Goal: Find specific page/section: Find specific page/section

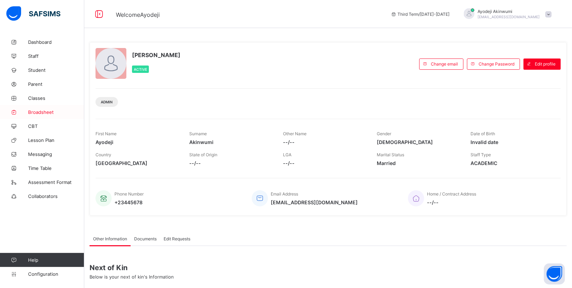
click at [45, 115] on link "Broadsheet" at bounding box center [42, 112] width 84 height 14
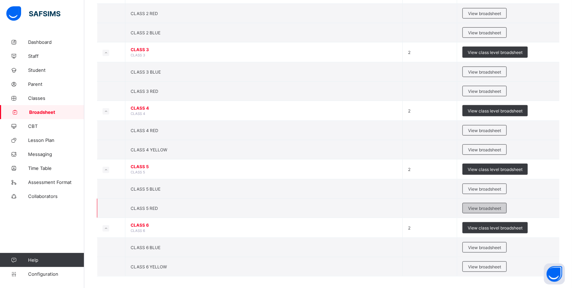
scroll to position [314, 0]
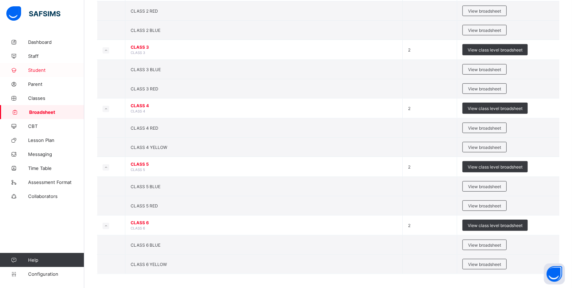
click at [32, 69] on span "Student" at bounding box center [56, 70] width 56 height 6
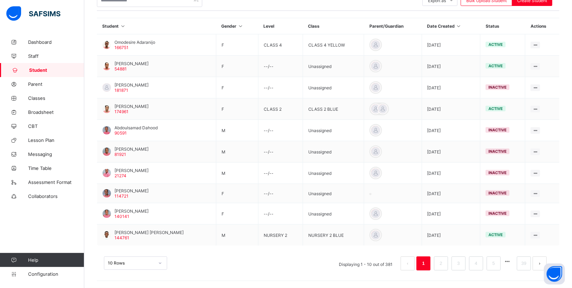
click at [39, 71] on span "Student" at bounding box center [56, 70] width 55 height 6
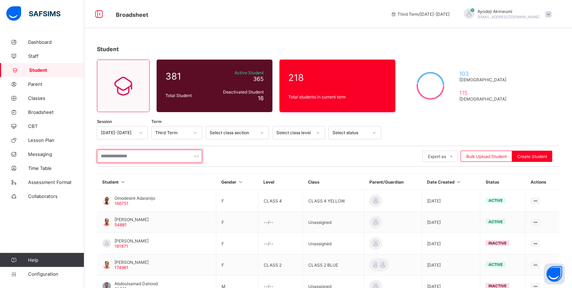
click at [111, 155] on input "text" at bounding box center [149, 156] width 105 height 13
click at [116, 155] on input "text" at bounding box center [149, 156] width 105 height 13
type input "*"
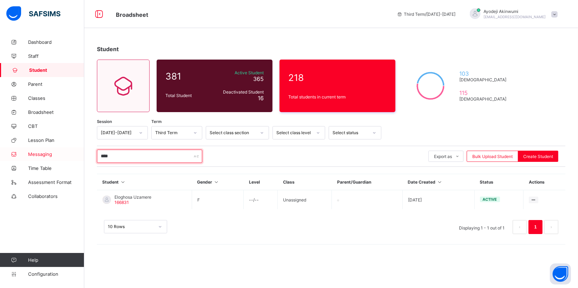
drag, startPoint x: 126, startPoint y: 158, endPoint x: 74, endPoint y: 157, distance: 51.9
click at [74, 157] on div "Broadsheet Third Term / [DATE]-[DATE] [PERSON_NAME] [PERSON_NAME][EMAIL_ADDRESS…" at bounding box center [289, 144] width 578 height 288
type input "*"
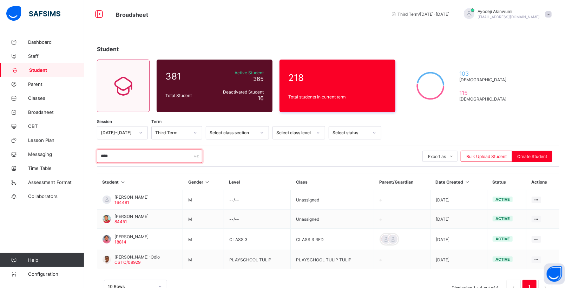
type input "****"
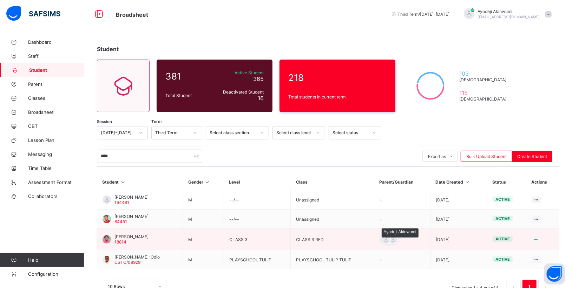
click at [388, 239] on div at bounding box center [385, 239] width 11 height 11
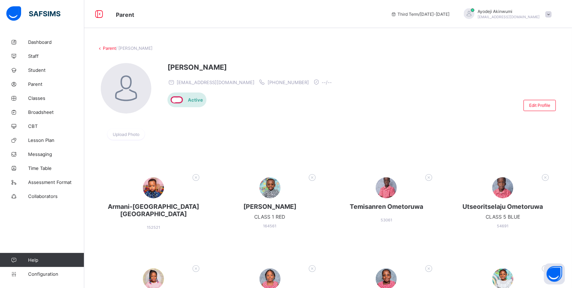
click at [104, 50] on link "Parent" at bounding box center [109, 48] width 13 height 5
